Goal: Task Accomplishment & Management: Complete application form

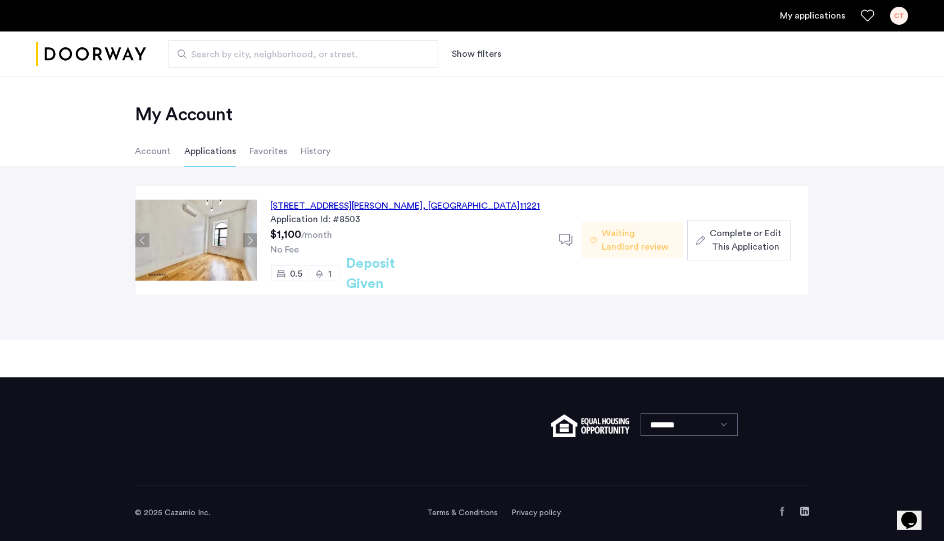
click at [600, 241] on div "Waiting Landlord review" at bounding box center [632, 240] width 101 height 36
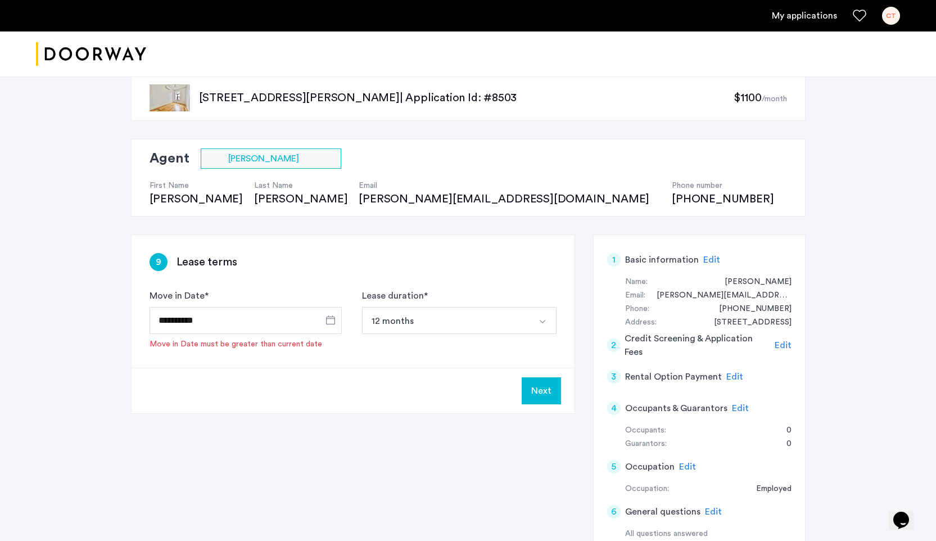
scroll to position [1, 0]
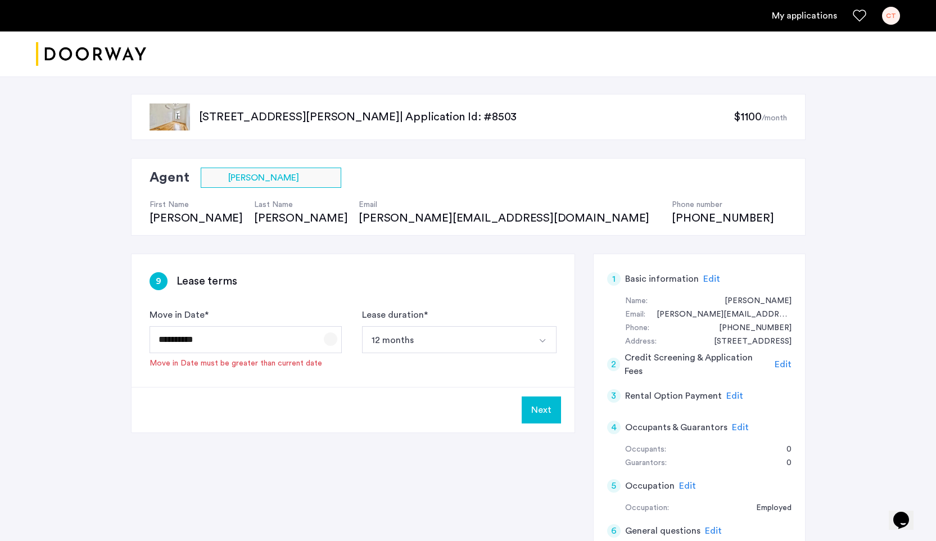
click at [327, 342] on span "Open calendar" at bounding box center [330, 338] width 27 height 27
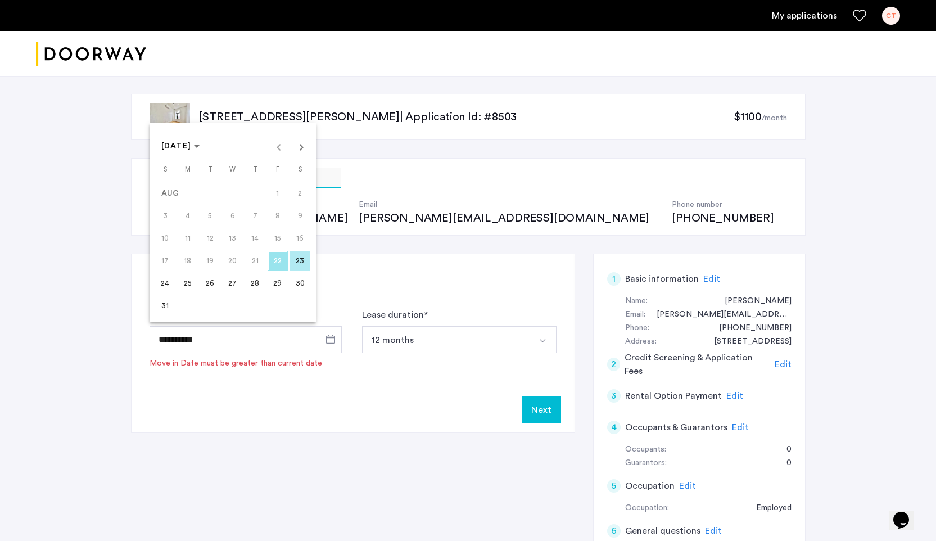
click at [274, 284] on span "29" at bounding box center [277, 283] width 20 height 20
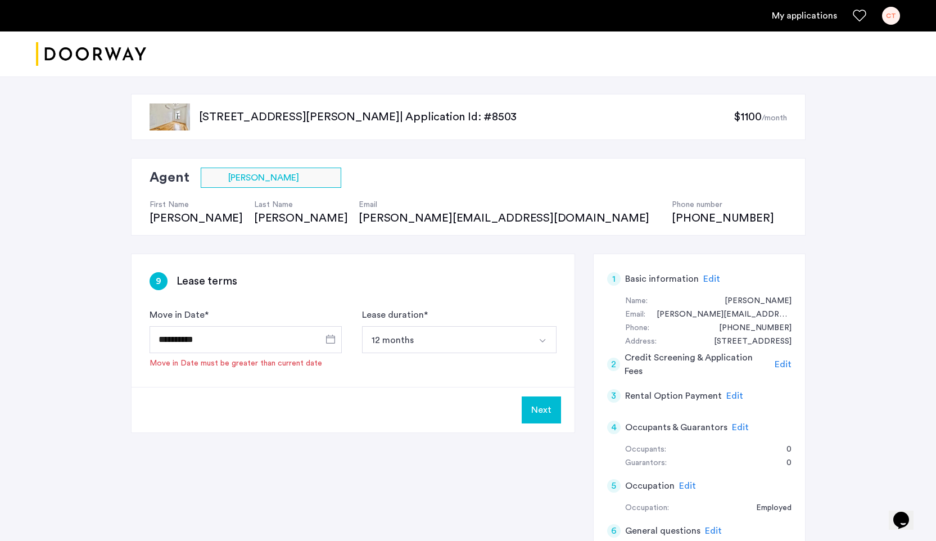
type input "**********"
click at [518, 420] on div "**********" at bounding box center [468, 548] width 674 height 591
click at [531, 396] on button "Next" at bounding box center [541, 393] width 39 height 27
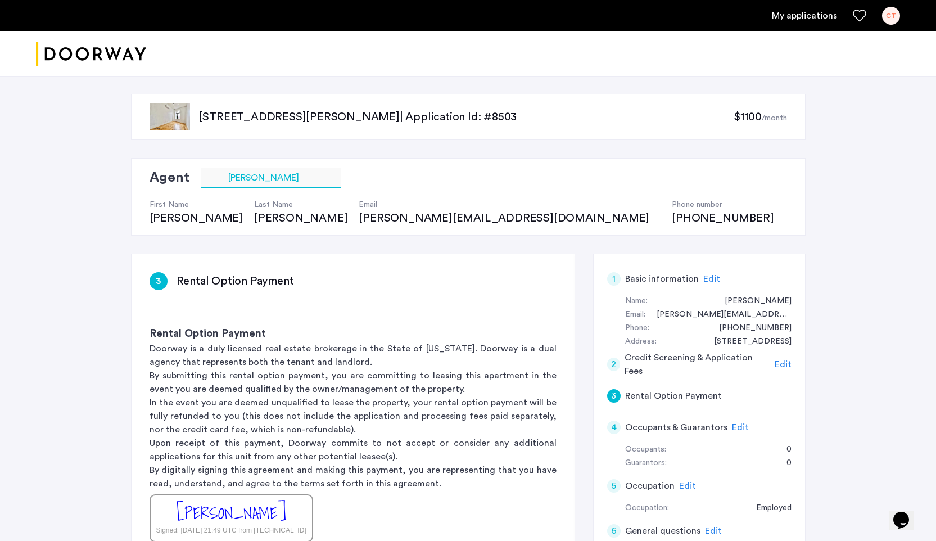
scroll to position [0, 0]
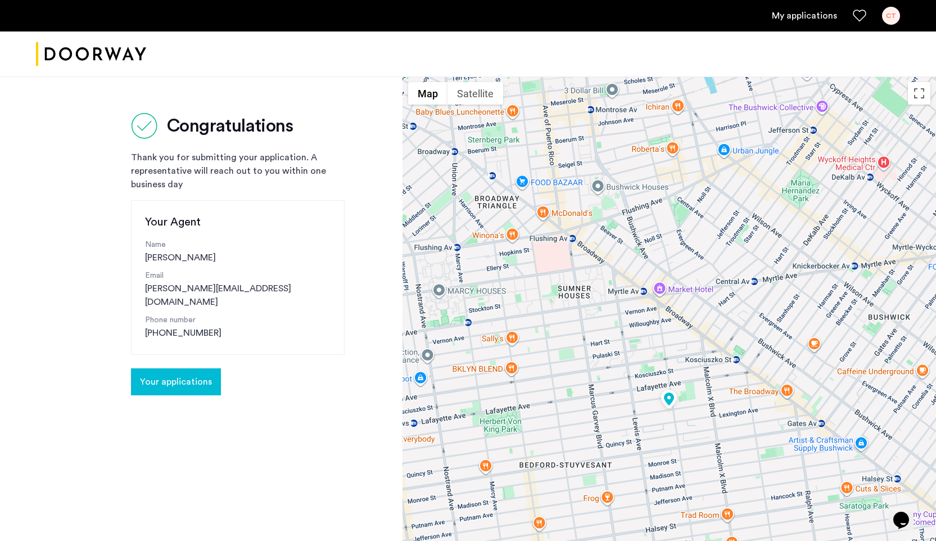
click at [181, 375] on span "Your applications" at bounding box center [176, 381] width 72 height 13
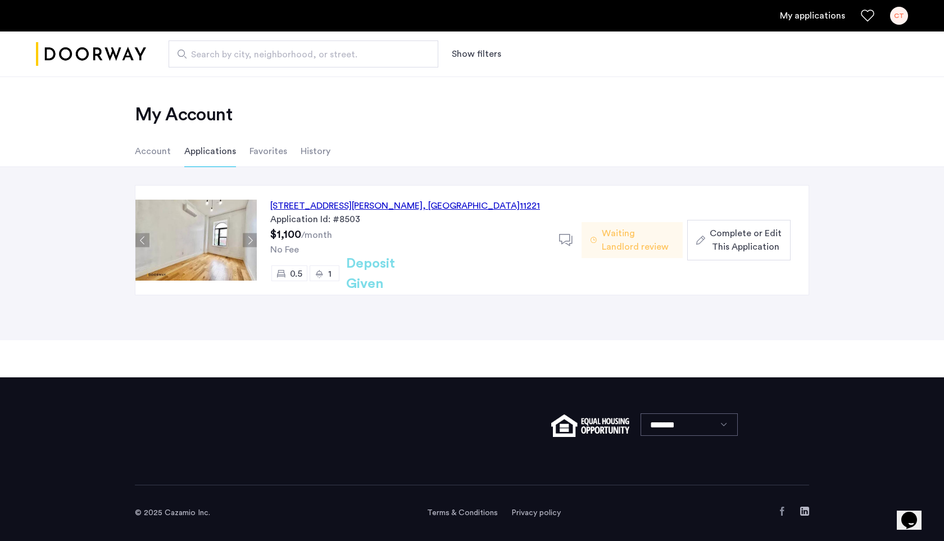
click at [632, 244] on span "Waiting Landlord review" at bounding box center [638, 239] width 72 height 27
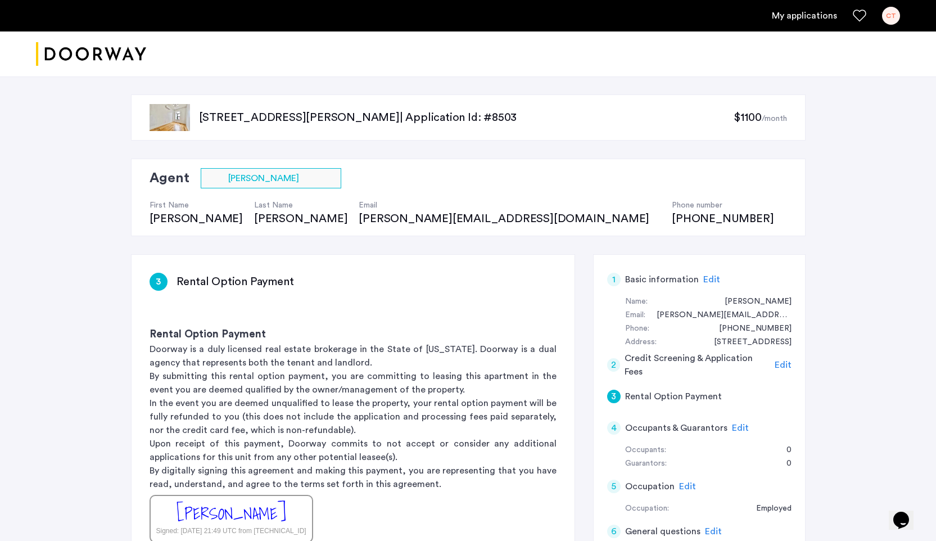
click at [750, 112] on span "$1100" at bounding box center [747, 117] width 28 height 11
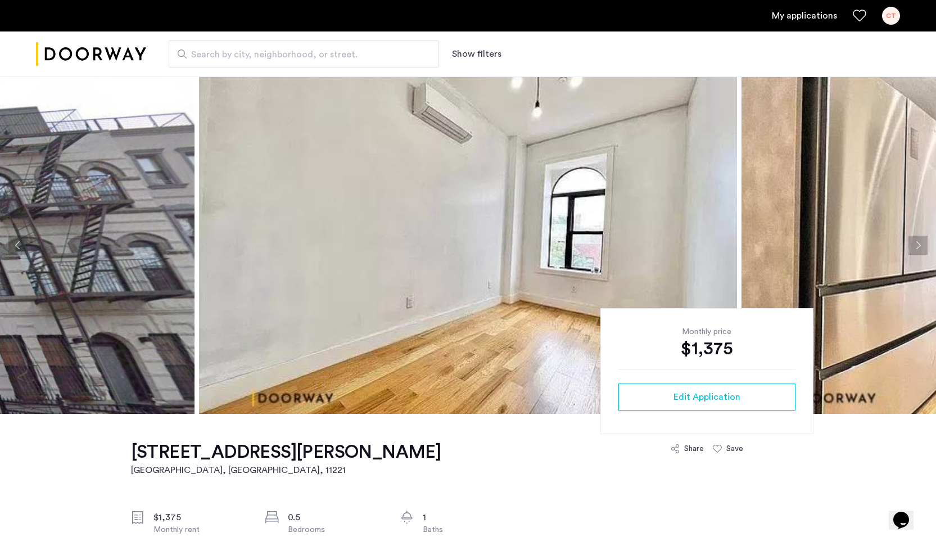
click at [920, 248] on button "Next apartment" at bounding box center [917, 244] width 19 height 19
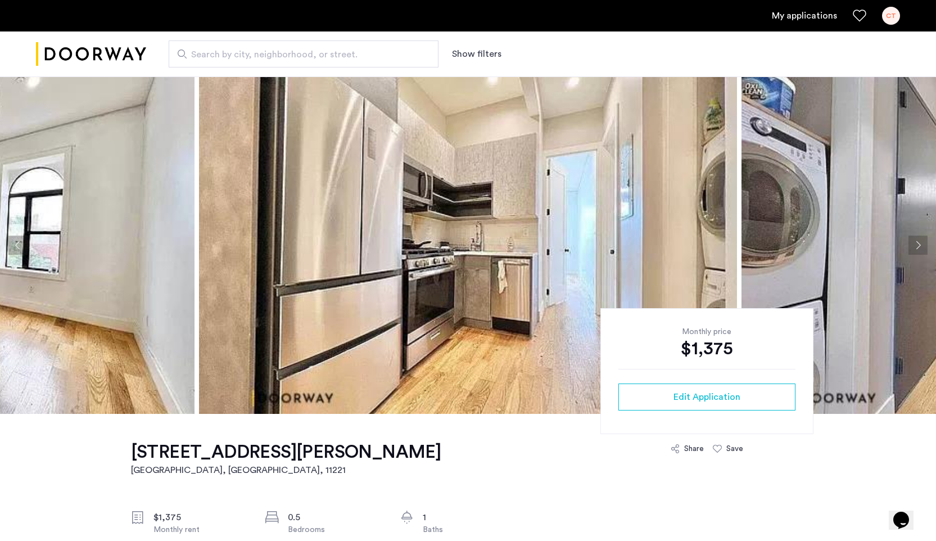
click at [920, 248] on button "Next apartment" at bounding box center [917, 244] width 19 height 19
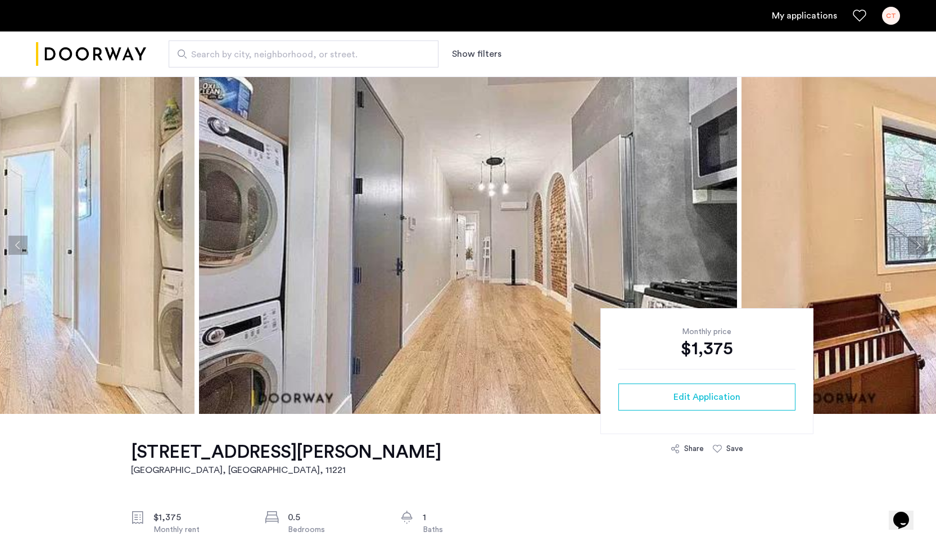
click at [920, 248] on button "Next apartment" at bounding box center [917, 244] width 19 height 19
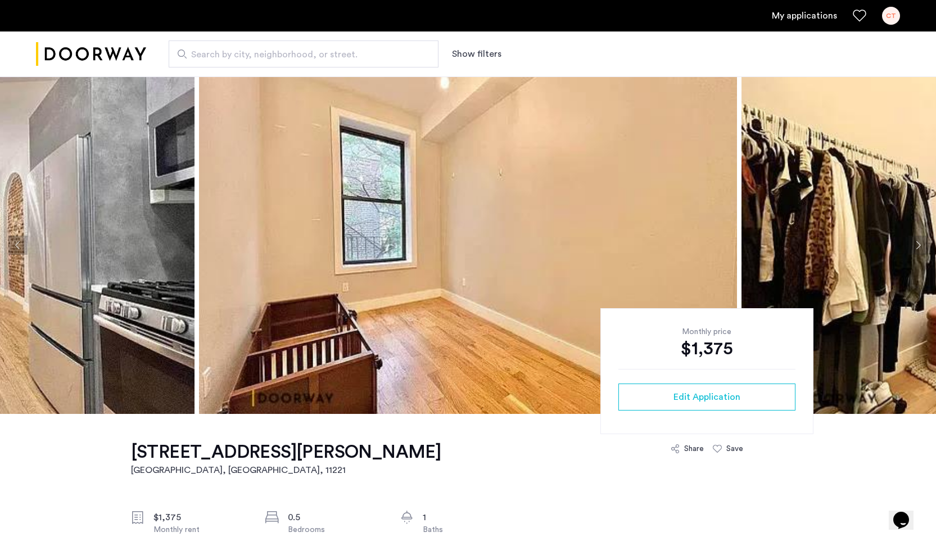
click at [920, 248] on button "Next apartment" at bounding box center [917, 244] width 19 height 19
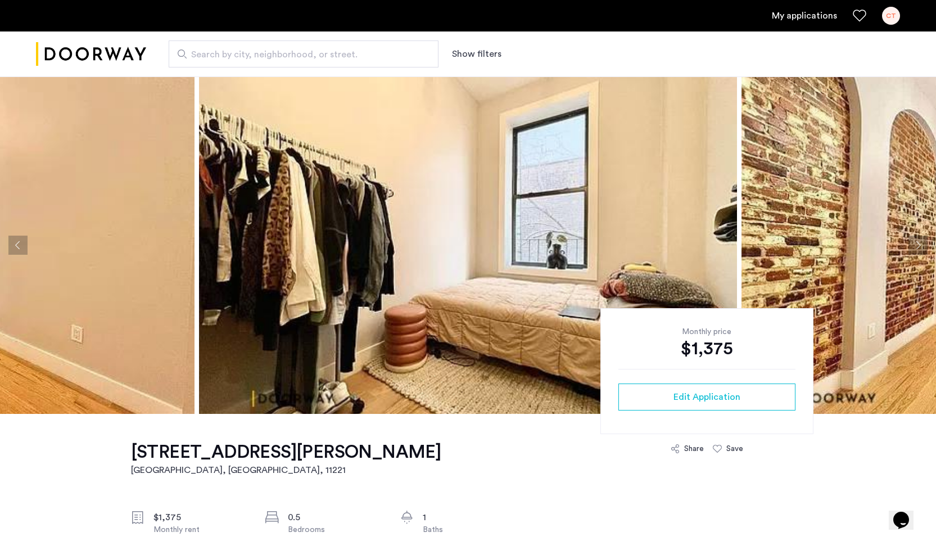
click at [920, 248] on button "Next apartment" at bounding box center [917, 244] width 19 height 19
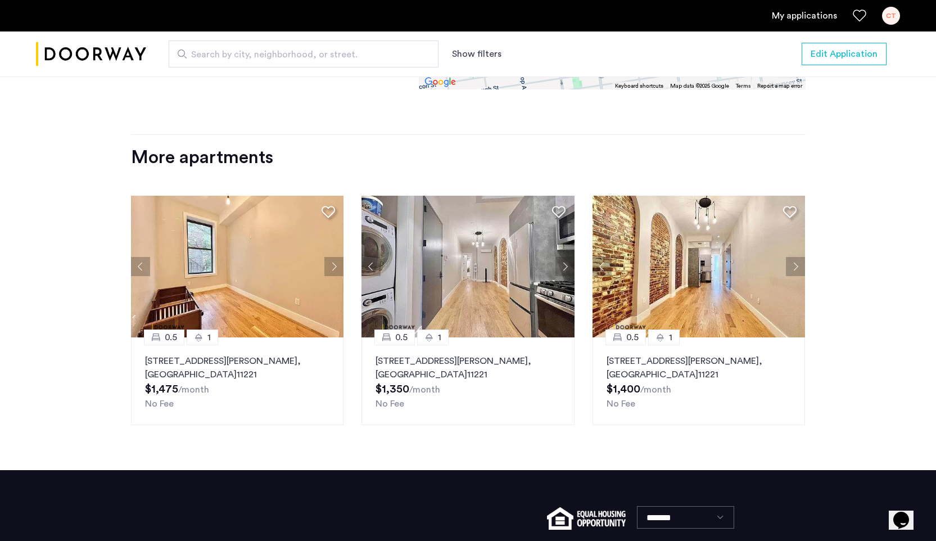
scroll to position [1249, 0]
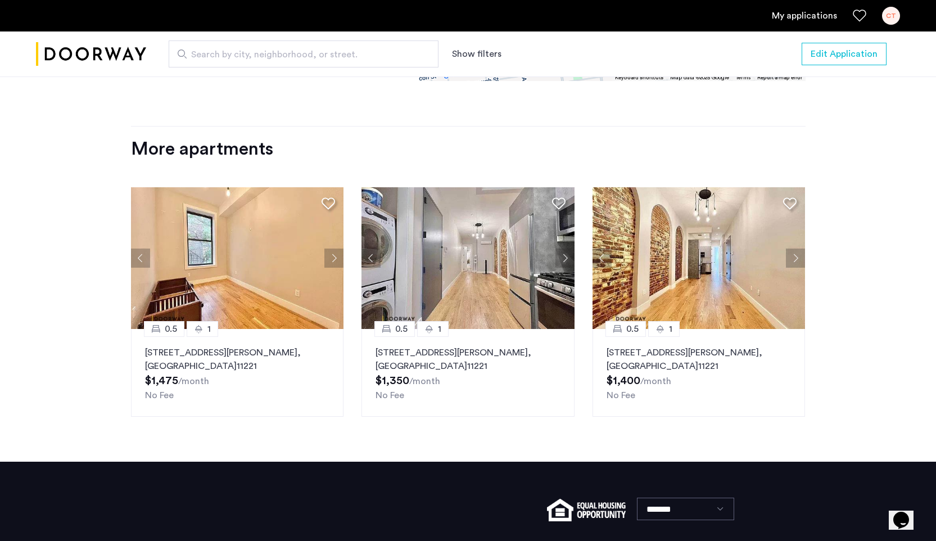
click at [792, 264] on button "Next apartment" at bounding box center [795, 257] width 19 height 19
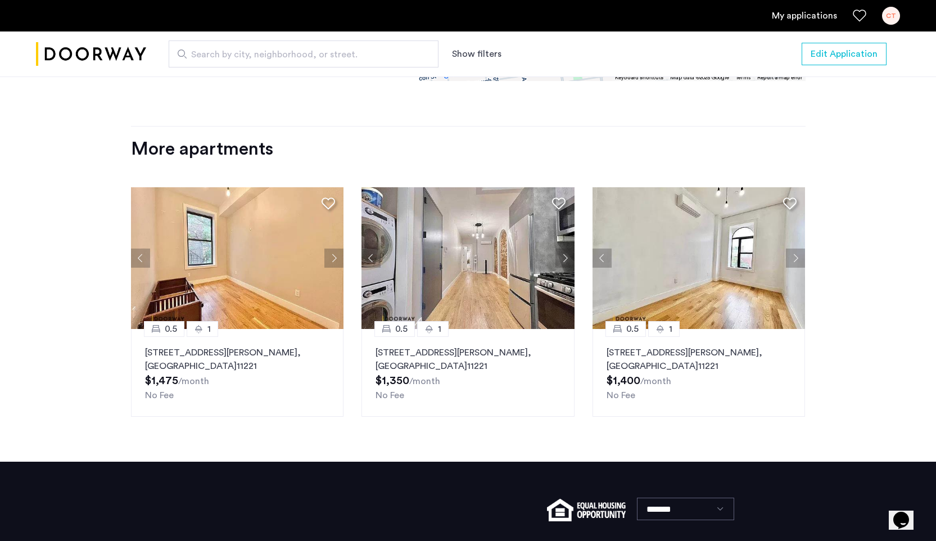
click at [792, 264] on button "Next apartment" at bounding box center [795, 257] width 19 height 19
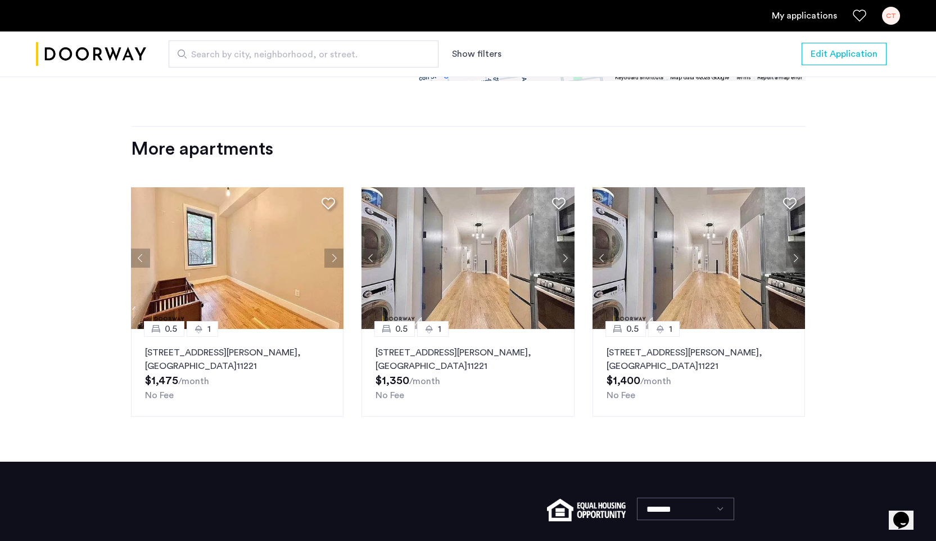
click at [792, 264] on button "Next apartment" at bounding box center [795, 257] width 19 height 19
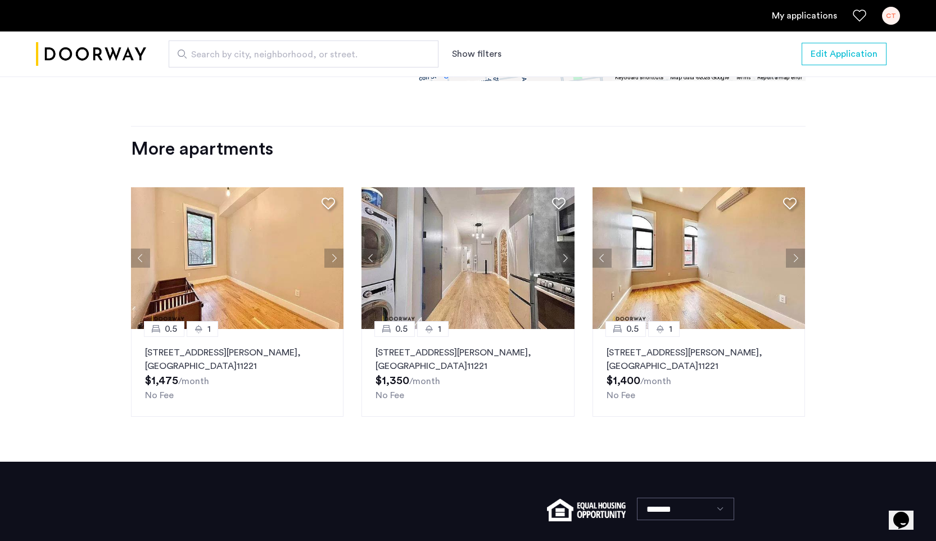
click at [792, 264] on button "Next apartment" at bounding box center [795, 257] width 19 height 19
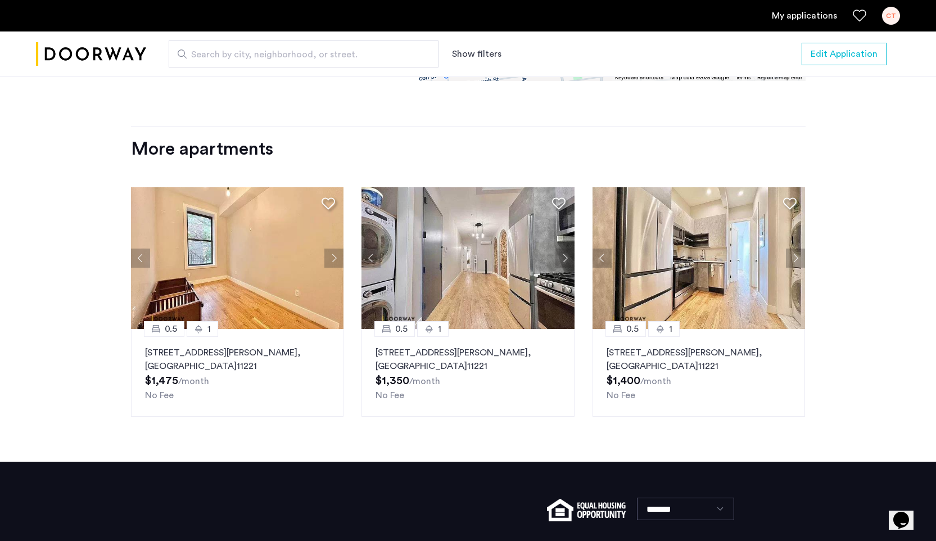
click at [792, 264] on button "Next apartment" at bounding box center [795, 257] width 19 height 19
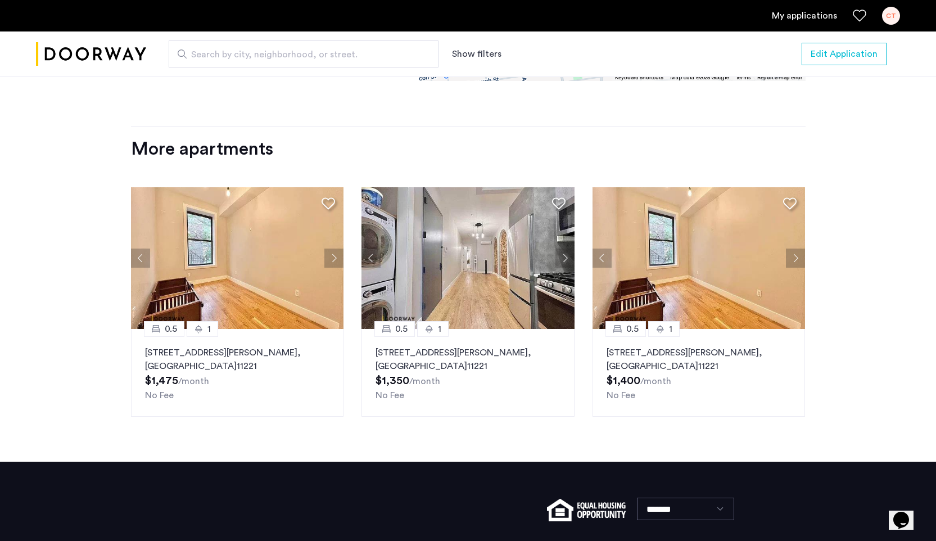
click at [792, 264] on button "Next apartment" at bounding box center [795, 257] width 19 height 19
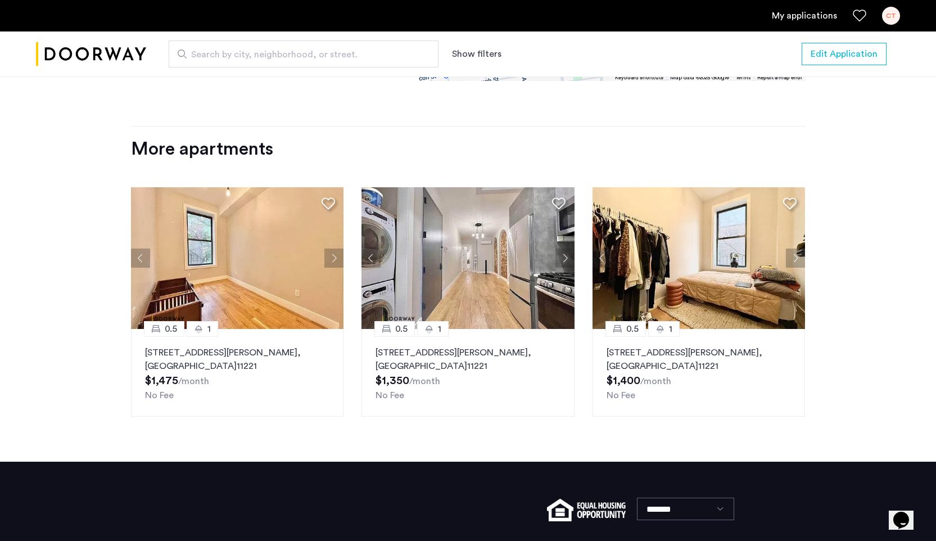
click at [710, 363] on p "856 Greene Avenue, Unit 4RBR, Brooklyn , NY 11221" at bounding box center [698, 359] width 185 height 27
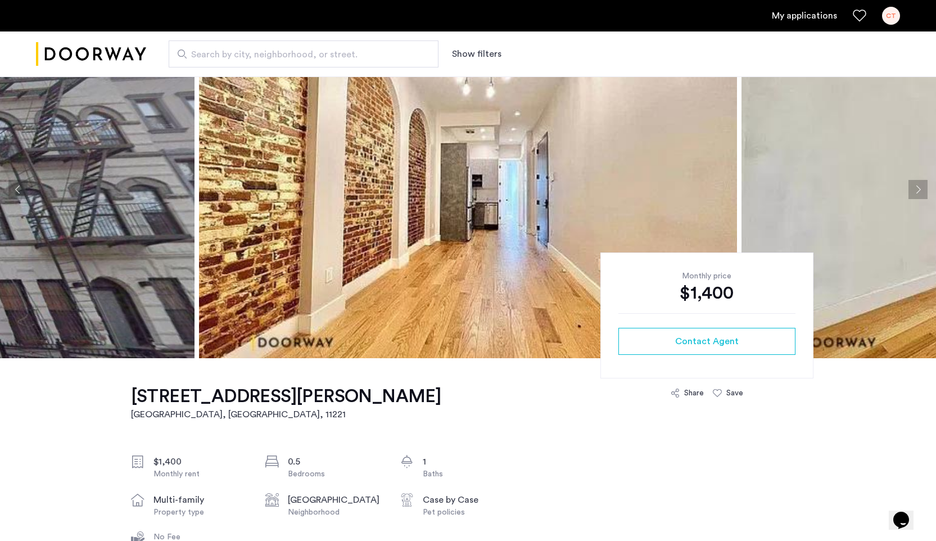
scroll to position [47, 0]
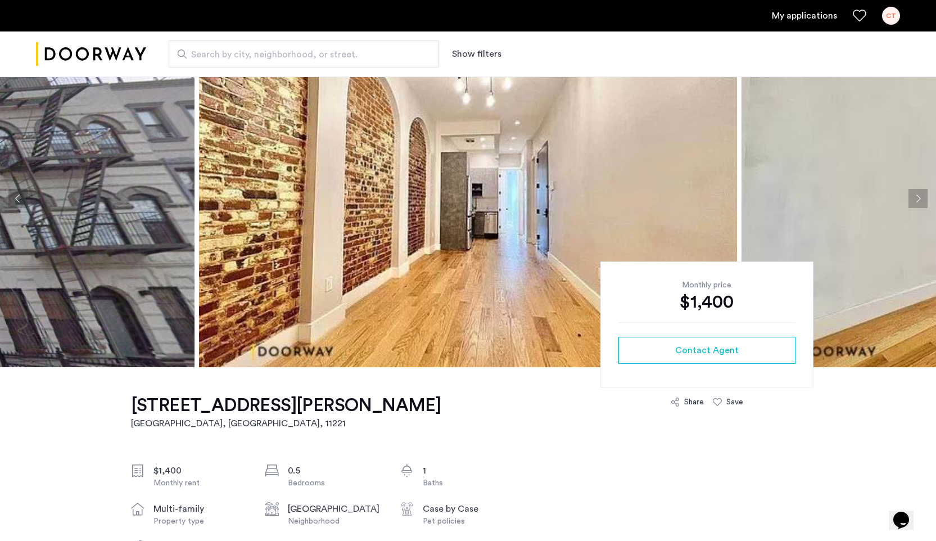
click at [914, 196] on button "Next apartment" at bounding box center [917, 198] width 19 height 19
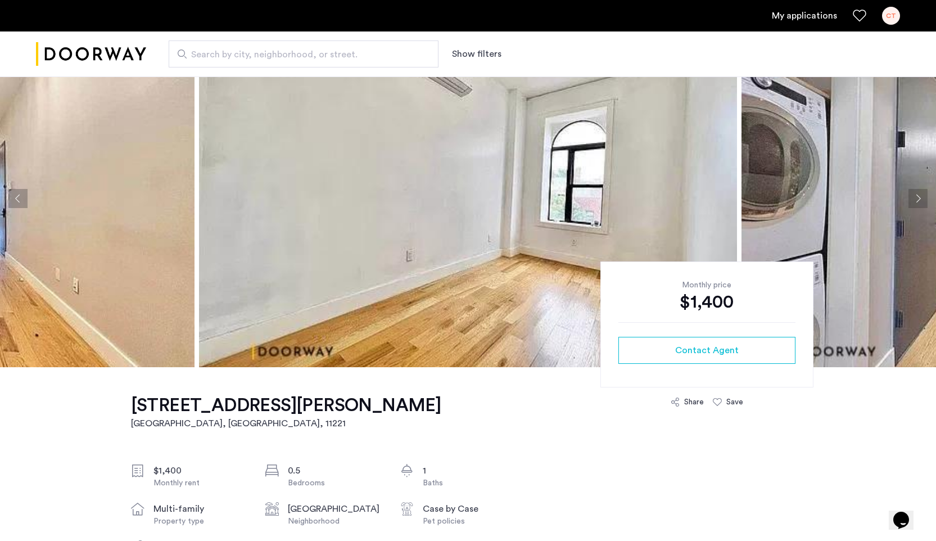
click at [914, 196] on button "Next apartment" at bounding box center [917, 198] width 19 height 19
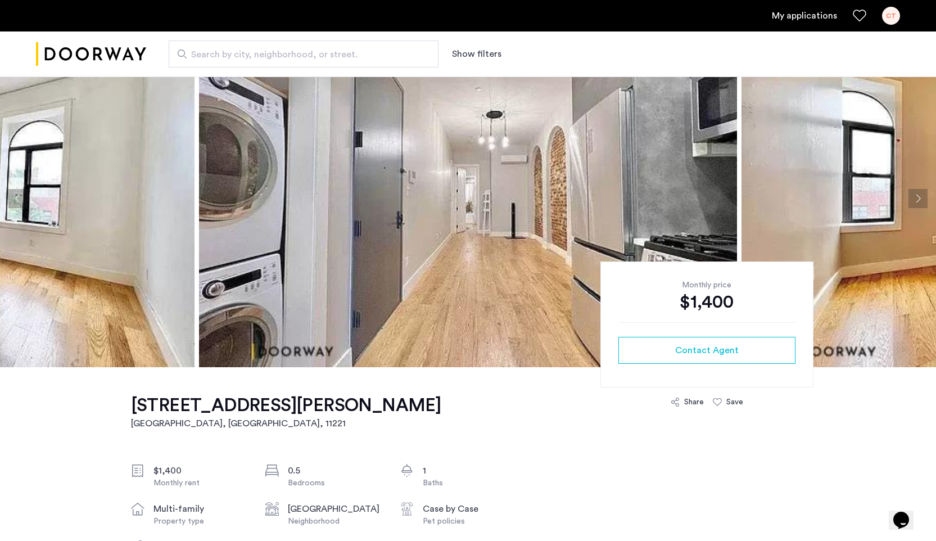
click at [914, 196] on button "Next apartment" at bounding box center [917, 198] width 19 height 19
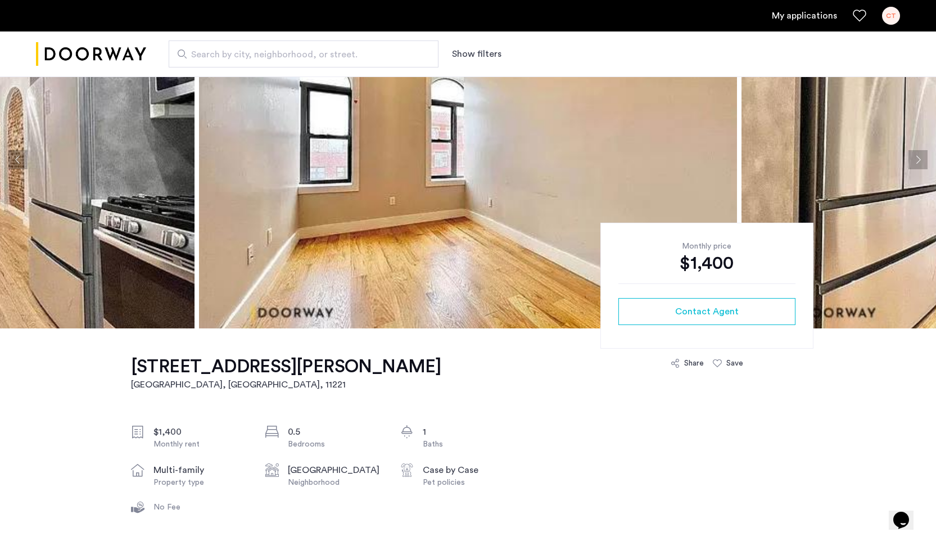
scroll to position [0, 0]
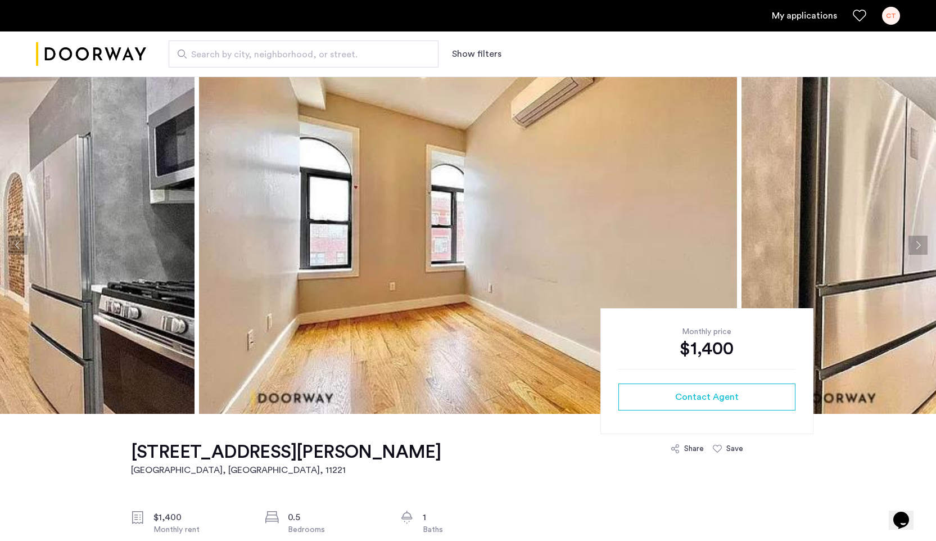
click at [379, 171] on img at bounding box center [468, 244] width 538 height 337
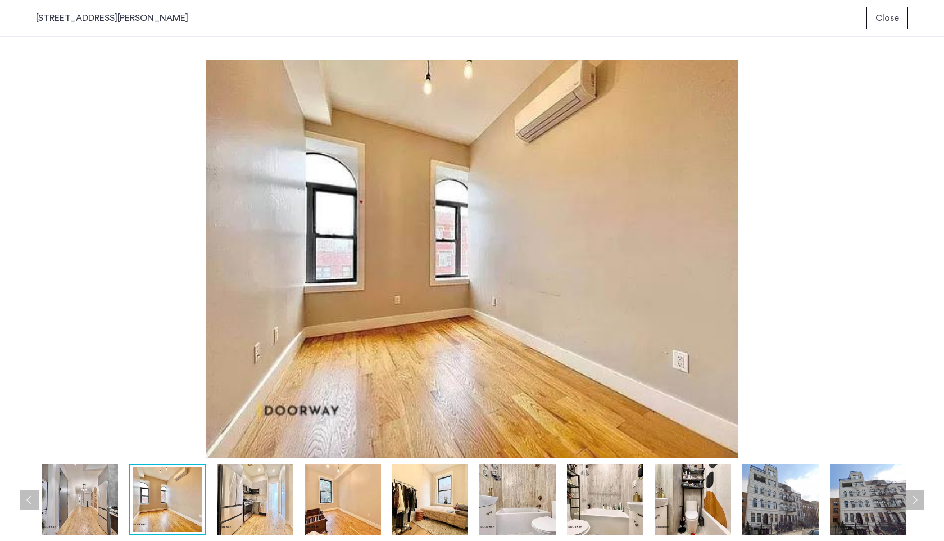
click at [892, 19] on span "Close" at bounding box center [888, 17] width 24 height 13
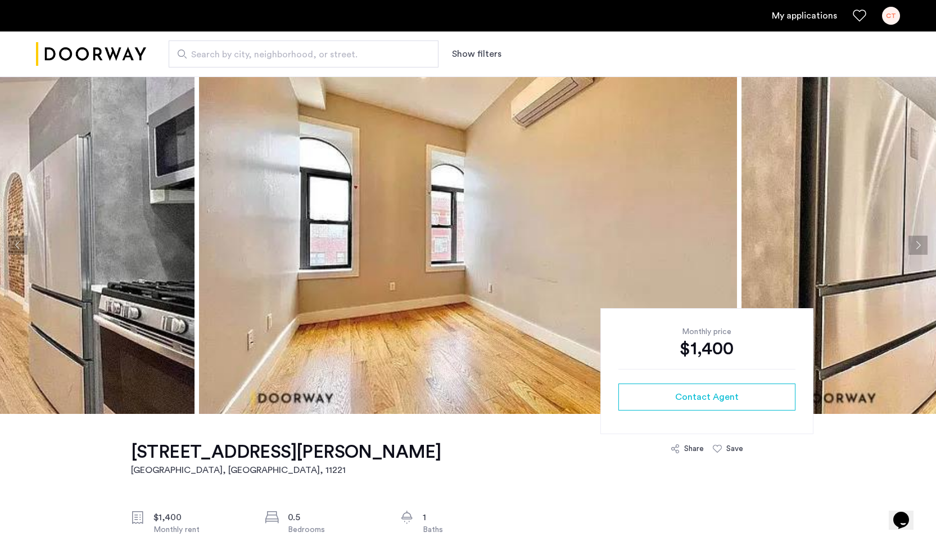
click at [383, 54] on span "Search by city, neighborhood, or street." at bounding box center [299, 54] width 216 height 13
click at [383, 54] on input "Search by city, neighborhood, or street." at bounding box center [304, 53] width 270 height 27
type input "**********"
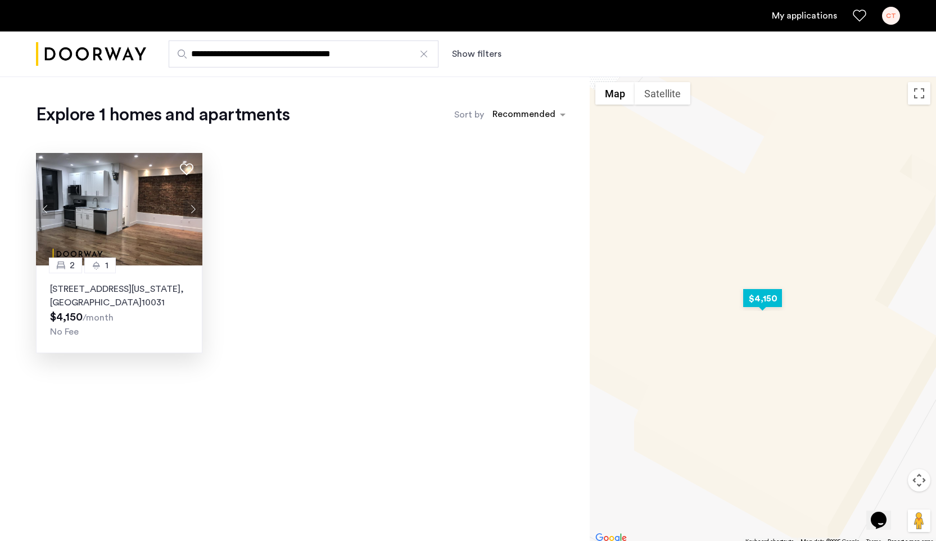
click at [193, 208] on button "Next apartment" at bounding box center [192, 208] width 19 height 19
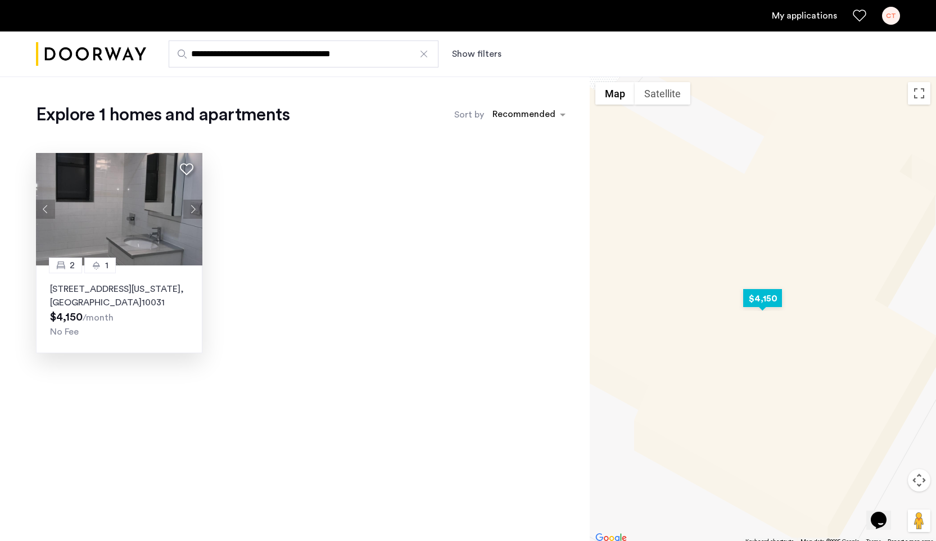
click at [193, 208] on button "Next apartment" at bounding box center [192, 208] width 19 height 19
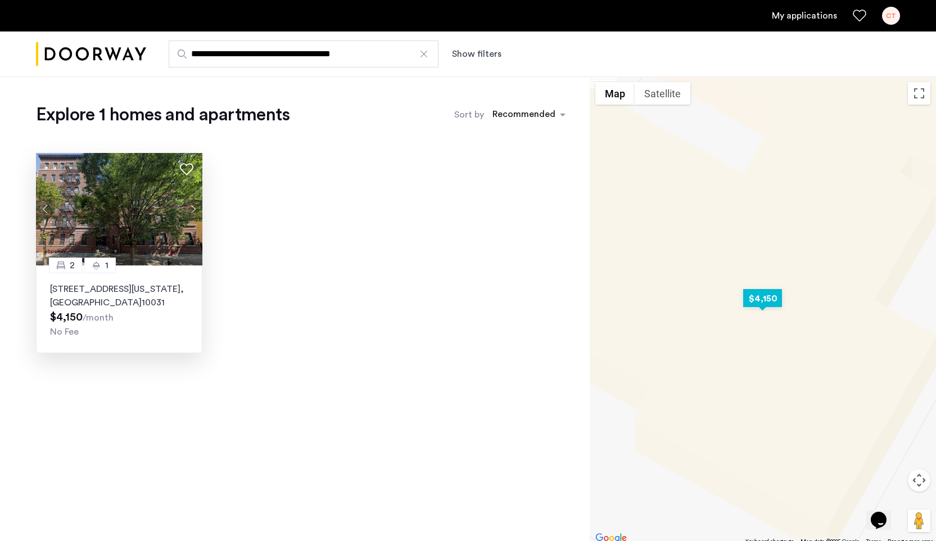
click at [193, 208] on button "Next apartment" at bounding box center [192, 208] width 19 height 19
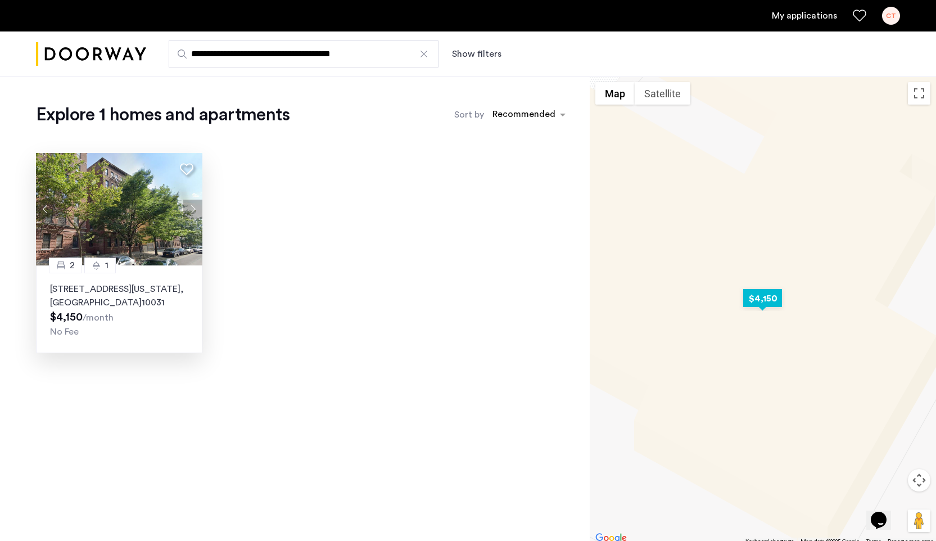
click at [193, 208] on button "Next apartment" at bounding box center [192, 208] width 19 height 19
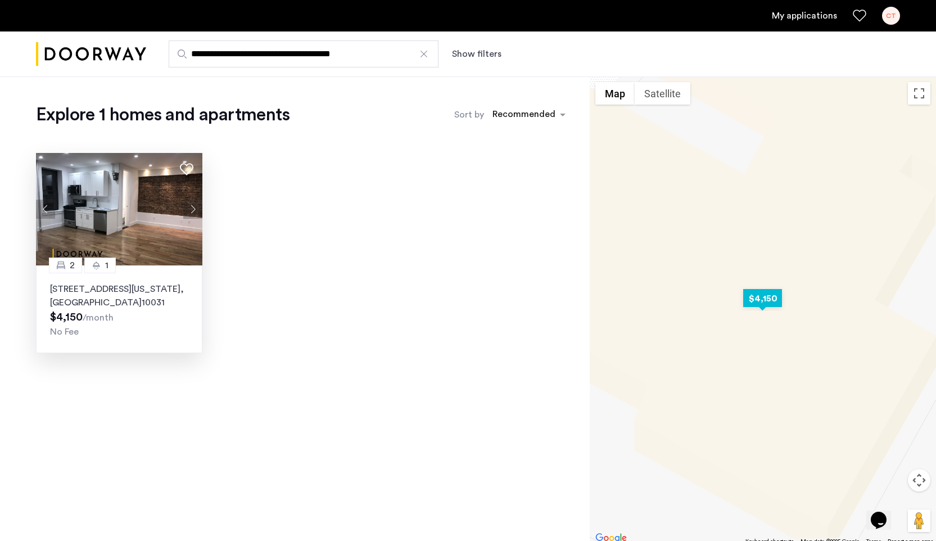
click at [193, 208] on button "Next apartment" at bounding box center [192, 208] width 19 height 19
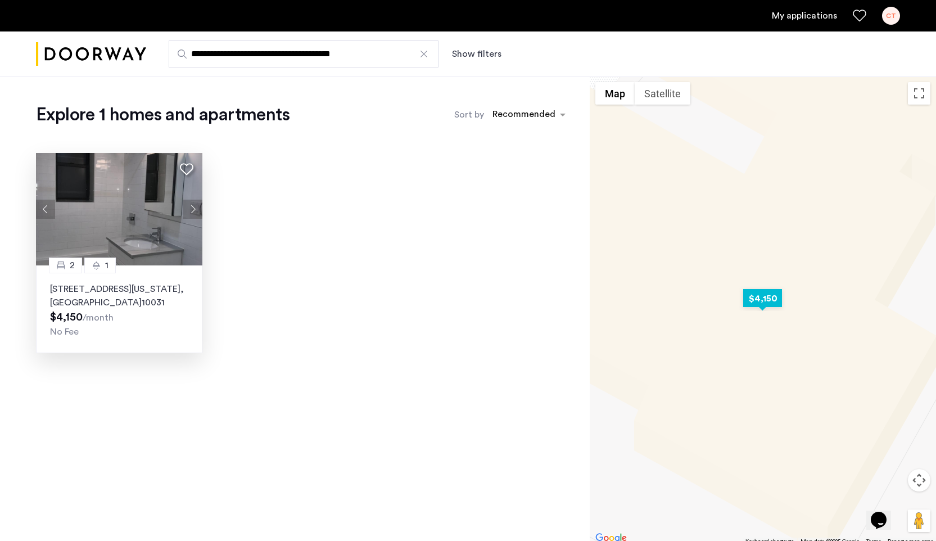
click at [153, 297] on p "684 Riverside Drive, Unit 2E, New York , NY 10031" at bounding box center [119, 295] width 138 height 27
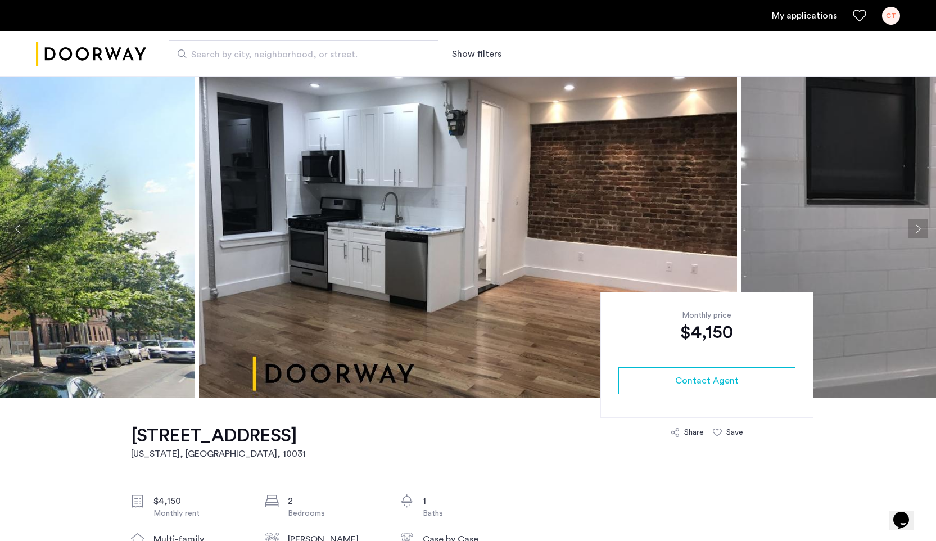
scroll to position [11, 0]
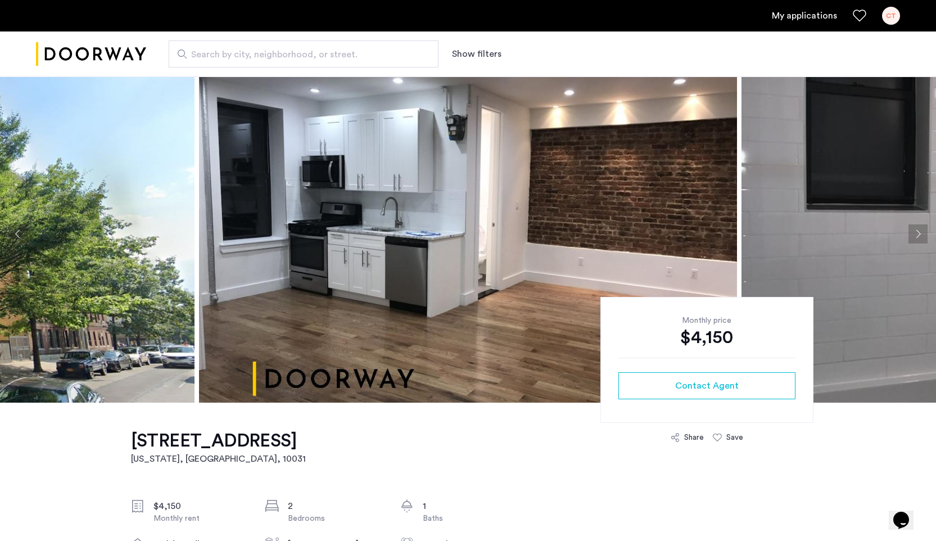
click at [915, 232] on button "Next apartment" at bounding box center [917, 233] width 19 height 19
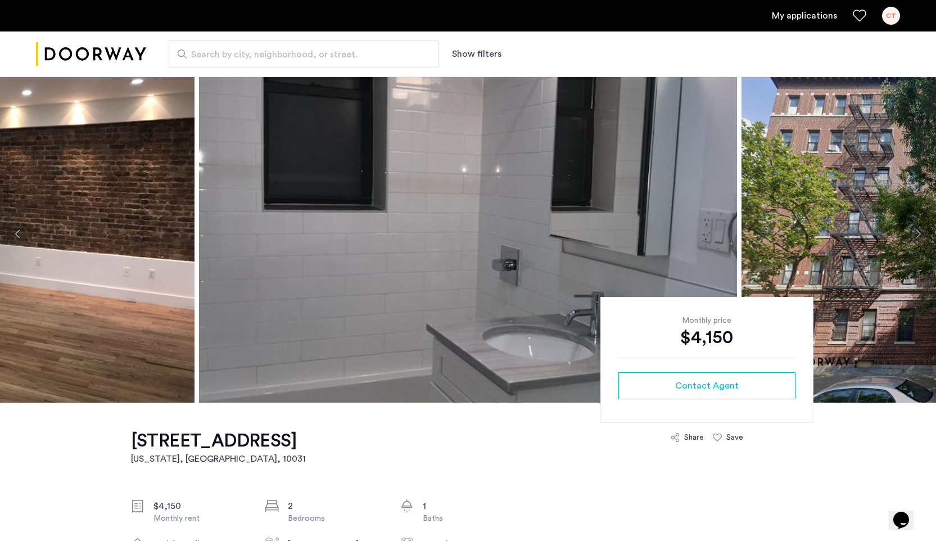
click at [915, 232] on button "Next apartment" at bounding box center [917, 233] width 19 height 19
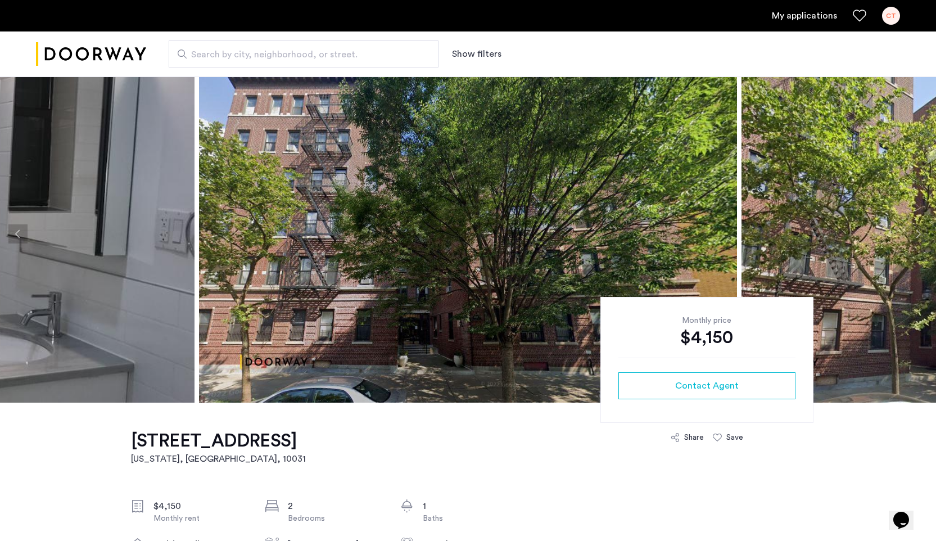
click at [915, 232] on button "Next apartment" at bounding box center [917, 233] width 19 height 19
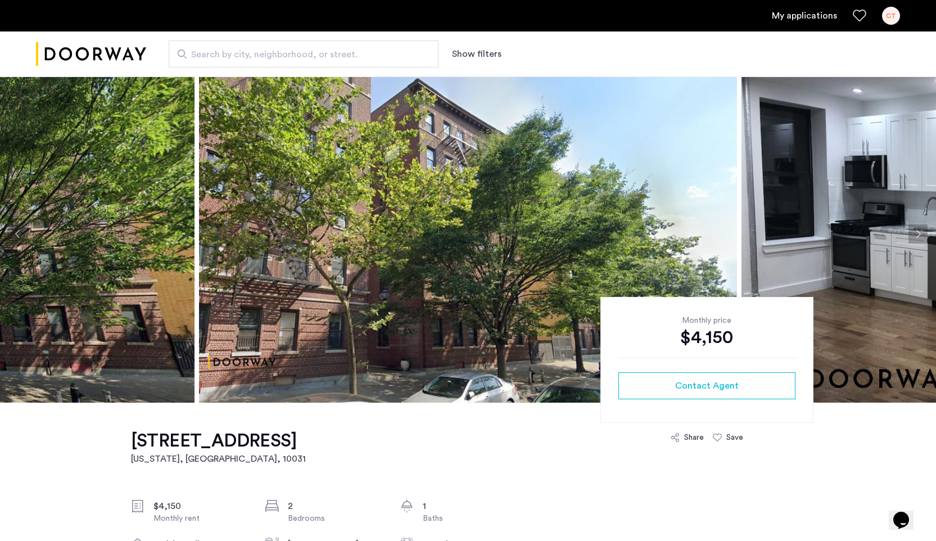
click at [915, 232] on button "Next apartment" at bounding box center [917, 233] width 19 height 19
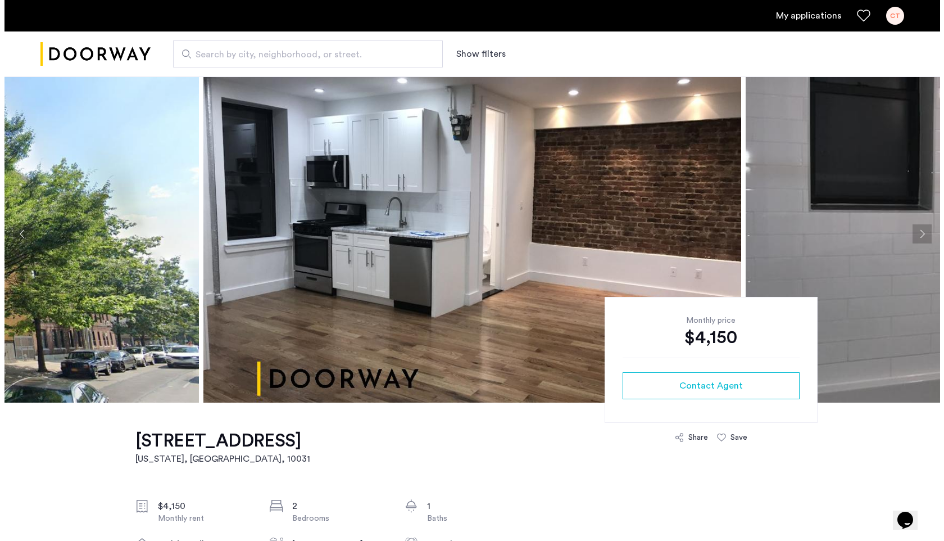
scroll to position [0, 0]
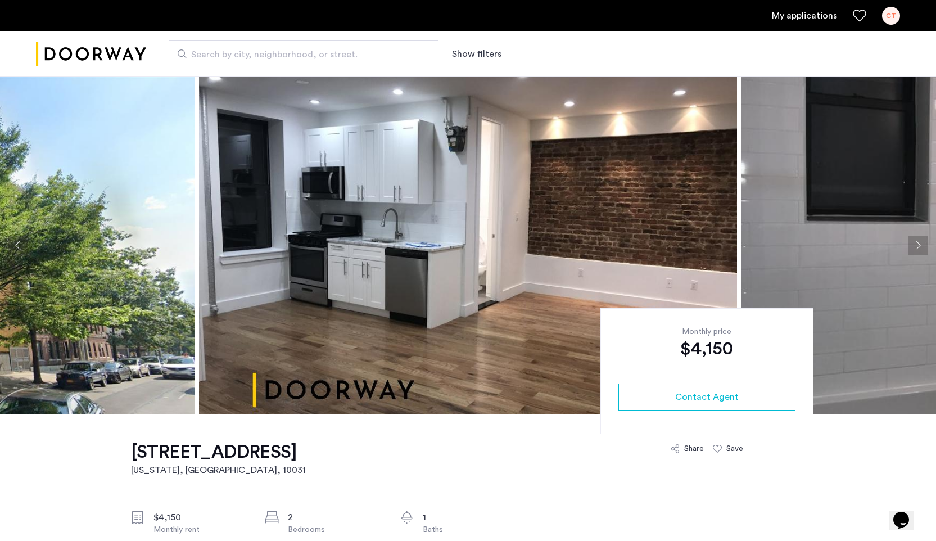
click at [808, 15] on link "My applications" at bounding box center [804, 15] width 65 height 13
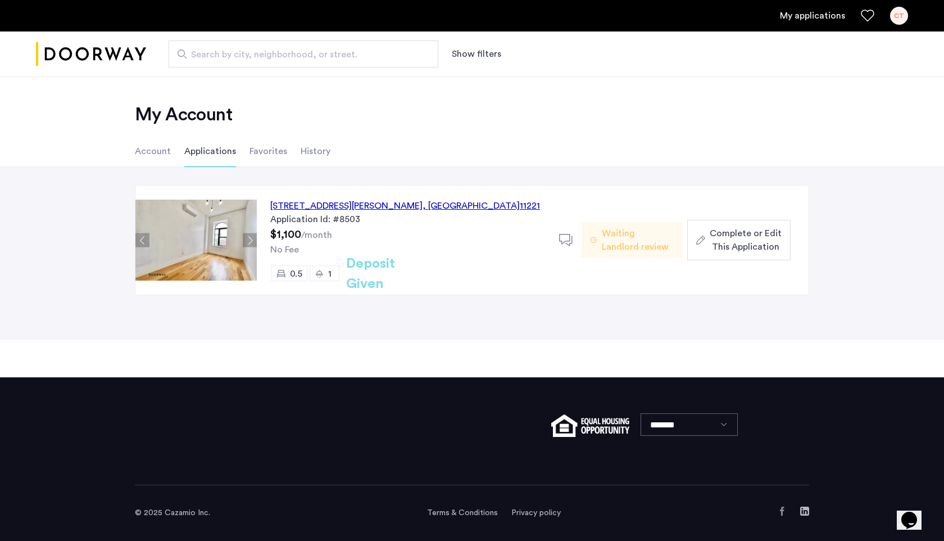
click at [274, 155] on li "Favorites" at bounding box center [269, 150] width 38 height 31
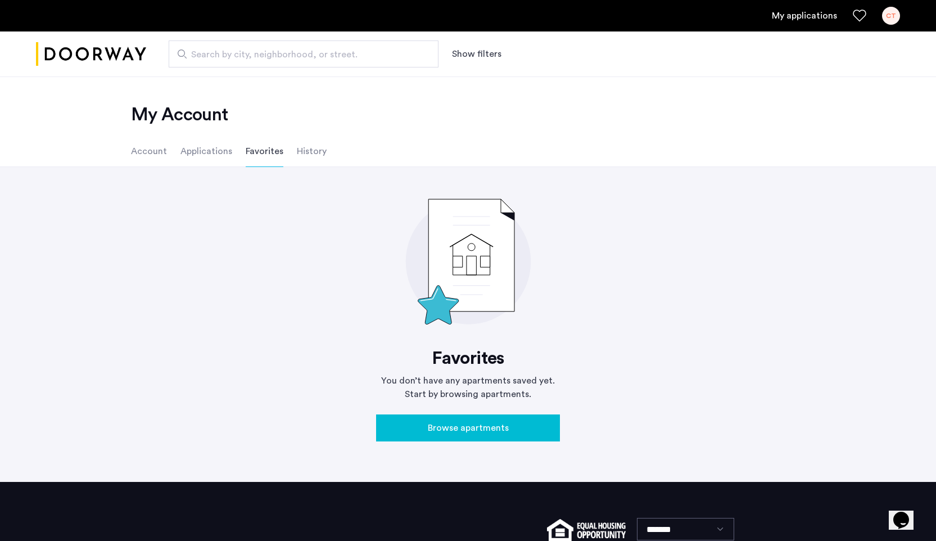
click at [212, 156] on li "Applications" at bounding box center [206, 150] width 52 height 31
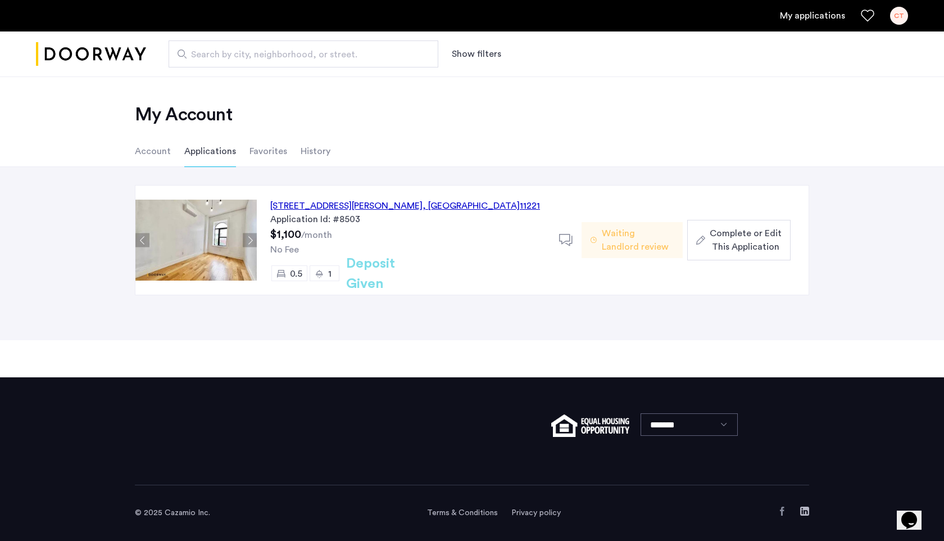
drag, startPoint x: 477, startPoint y: 207, endPoint x: 271, endPoint y: 204, distance: 205.7
click at [271, 204] on div "[STREET_ADDRESS][PERSON_NAME] Application Id: #8503 $1,100 /month No Fee 0.5 1 …" at bounding box center [408, 239] width 302 height 109
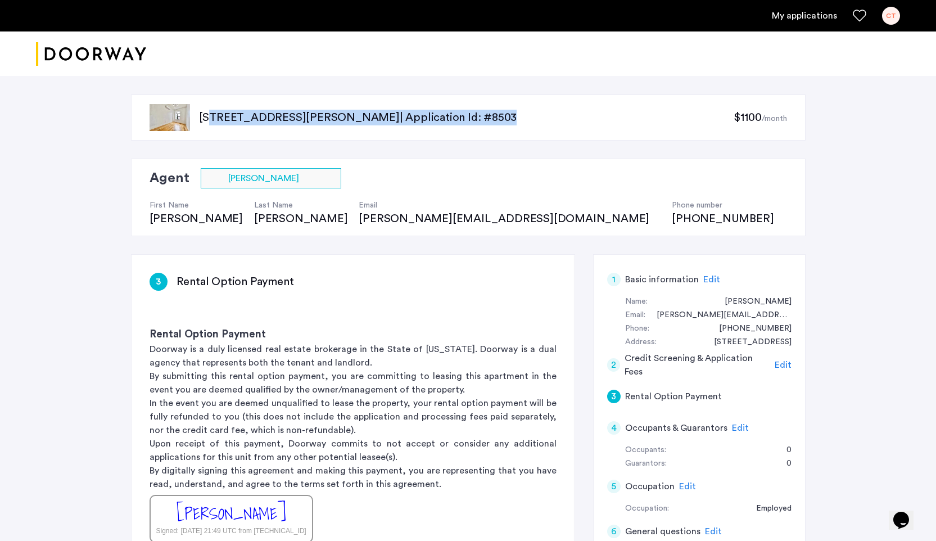
drag, startPoint x: 563, startPoint y: 120, endPoint x: 203, endPoint y: 120, distance: 359.1
click at [203, 120] on p "[STREET_ADDRESS][PERSON_NAME] | Application Id: #8503" at bounding box center [466, 118] width 535 height 16
drag, startPoint x: 564, startPoint y: 119, endPoint x: 459, endPoint y: 120, distance: 105.1
click at [459, 120] on p "[STREET_ADDRESS][PERSON_NAME] | Application Id: #8503" at bounding box center [466, 118] width 535 height 16
drag, startPoint x: 568, startPoint y: 121, endPoint x: 457, endPoint y: 118, distance: 110.2
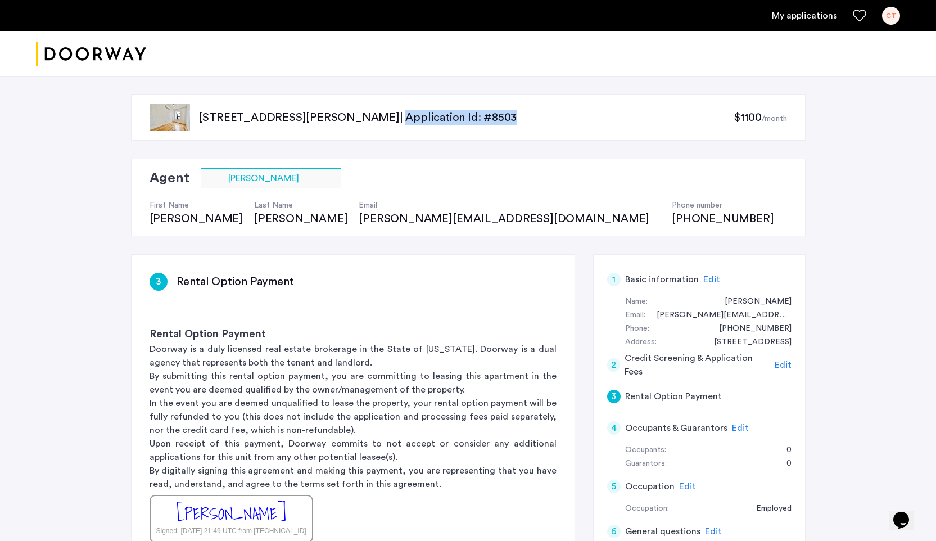
click at [457, 118] on p "[STREET_ADDRESS][PERSON_NAME] | Application Id: #8503" at bounding box center [466, 118] width 535 height 16
copy p "Application Id: #8503"
drag, startPoint x: 564, startPoint y: 119, endPoint x: 457, endPoint y: 119, distance: 107.3
click at [457, 119] on p "[STREET_ADDRESS][PERSON_NAME] | Application Id: #8503" at bounding box center [466, 118] width 535 height 16
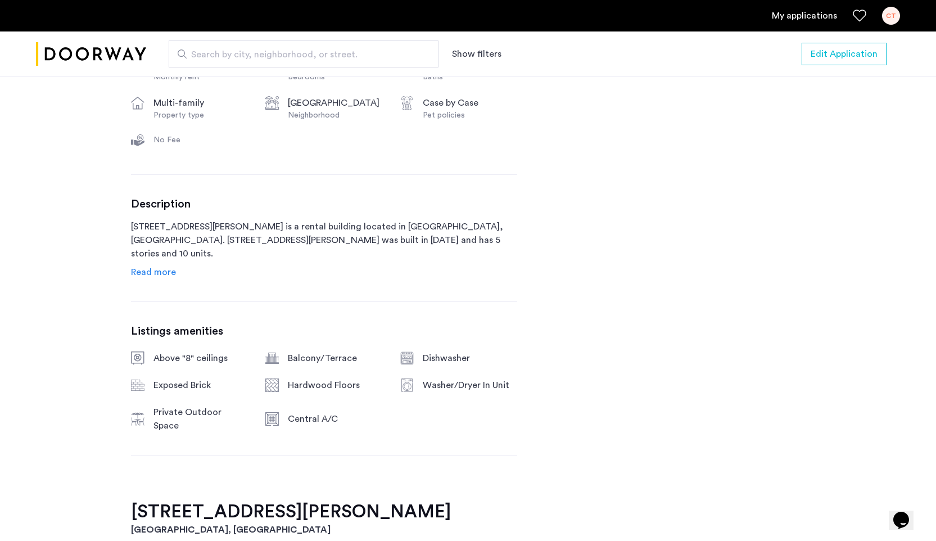
scroll to position [455, 0]
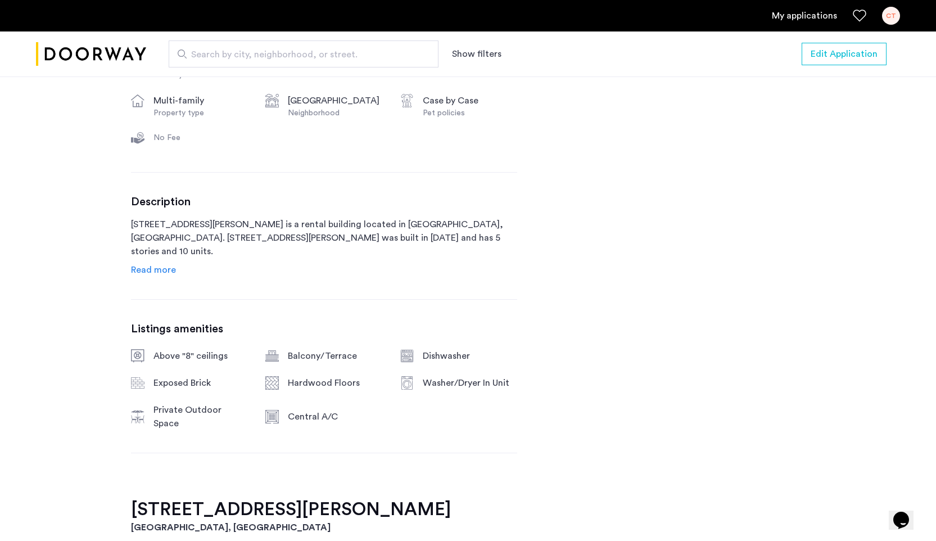
click at [158, 274] on span "Read more" at bounding box center [153, 269] width 45 height 9
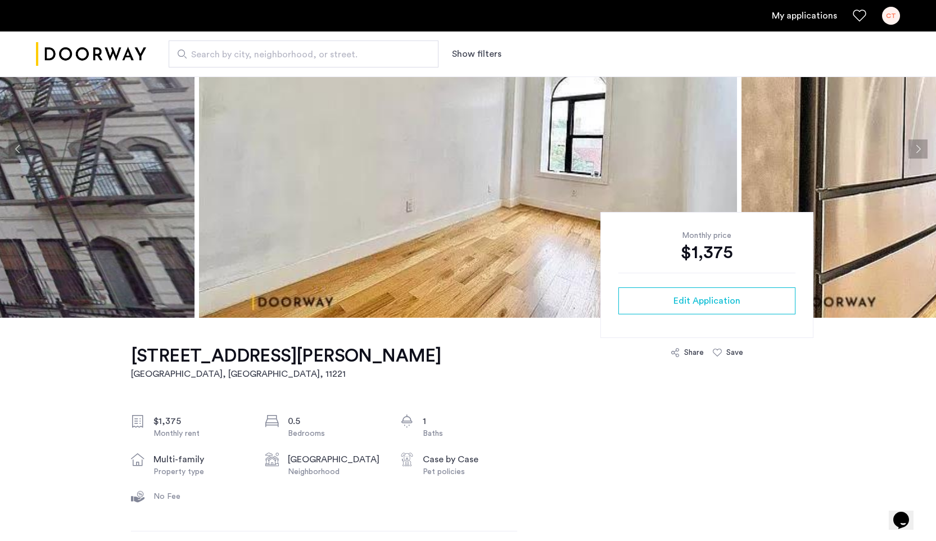
scroll to position [0, 0]
